Goal: Task Accomplishment & Management: Manage account settings

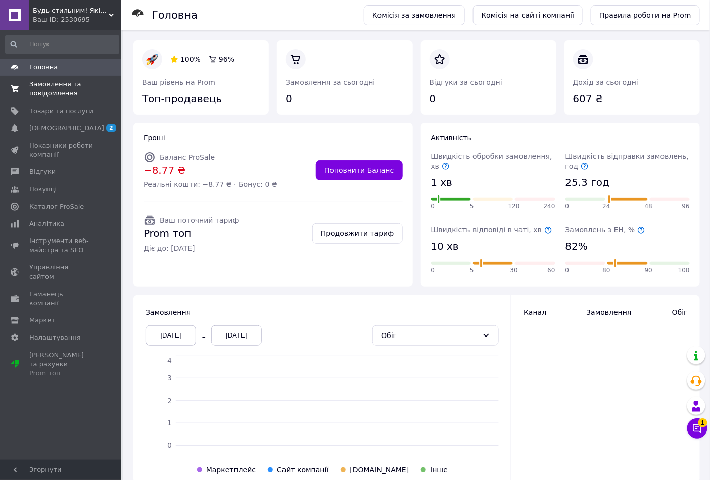
click at [56, 79] on link "Замовлення та повідомлення 0 0" at bounding box center [62, 89] width 124 height 26
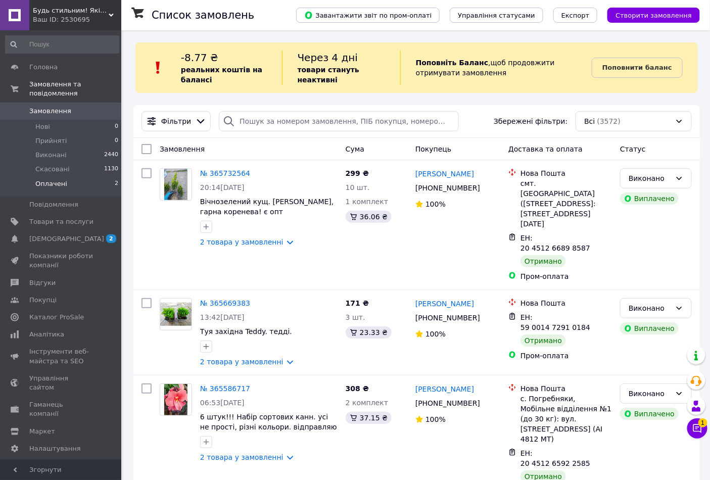
click at [68, 177] on li "Оплачені 2" at bounding box center [62, 186] width 124 height 19
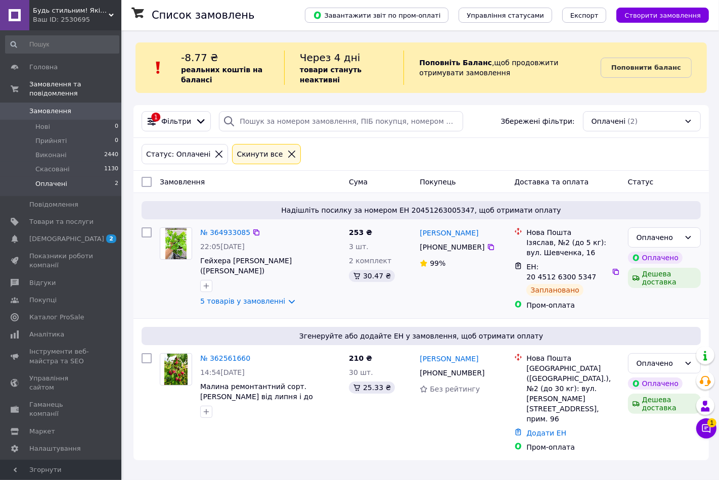
click at [226, 227] on div "№ 364933085" at bounding box center [225, 232] width 52 height 12
click at [226, 230] on link "№ 364933085" at bounding box center [225, 233] width 50 height 8
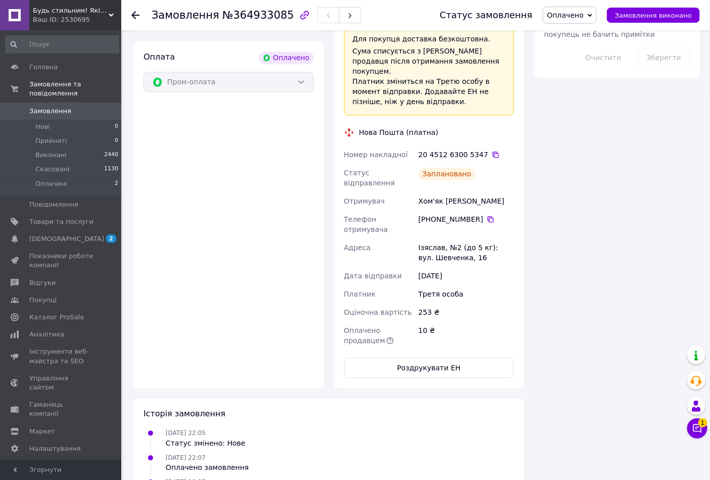
scroll to position [674, 0]
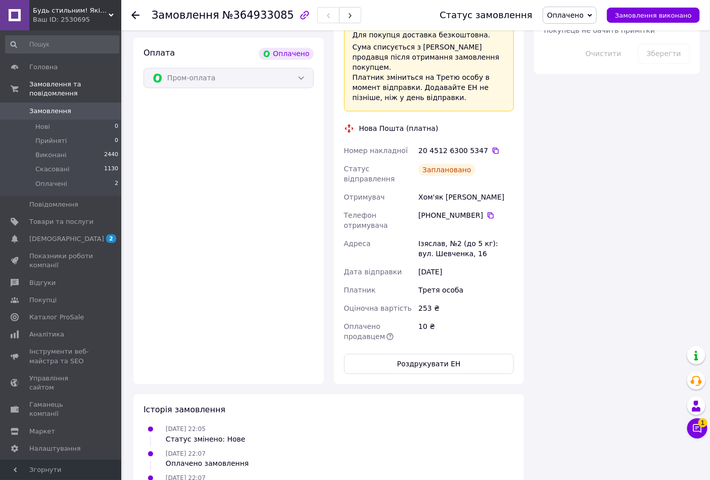
drag, startPoint x: 414, startPoint y: 309, endPoint x: 412, endPoint y: 241, distance: 68.3
click at [416, 244] on div "Доставка Редагувати «Дешева доставка»   для продавця [GEOGRAPHIC_DATA] на Prom.…" at bounding box center [429, 145] width 170 height 460
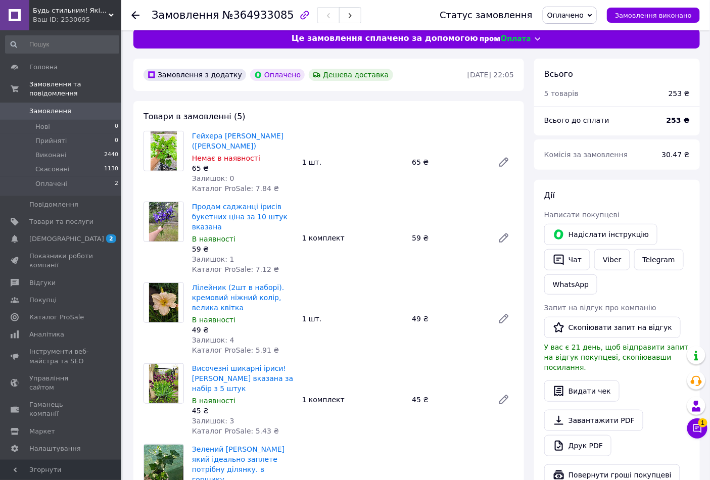
scroll to position [0, 0]
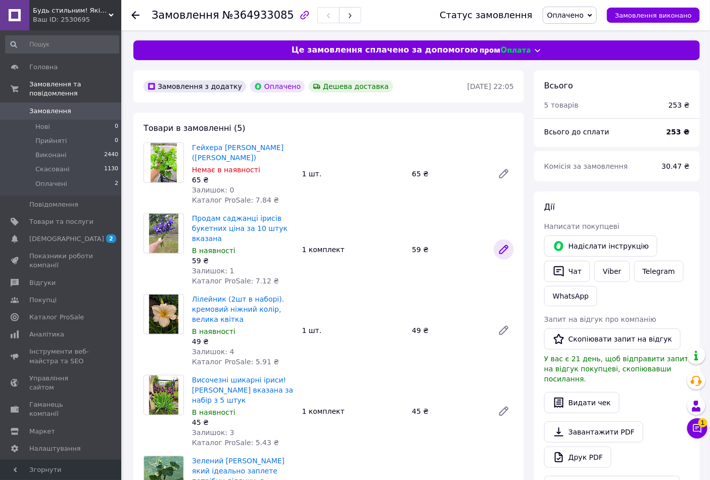
click at [509, 245] on icon at bounding box center [504, 250] width 12 height 12
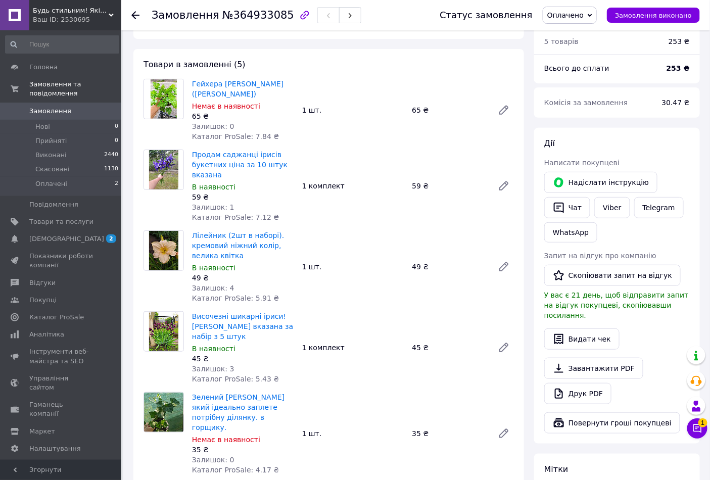
scroll to position [56, 0]
